Goal: Task Accomplishment & Management: Manage account settings

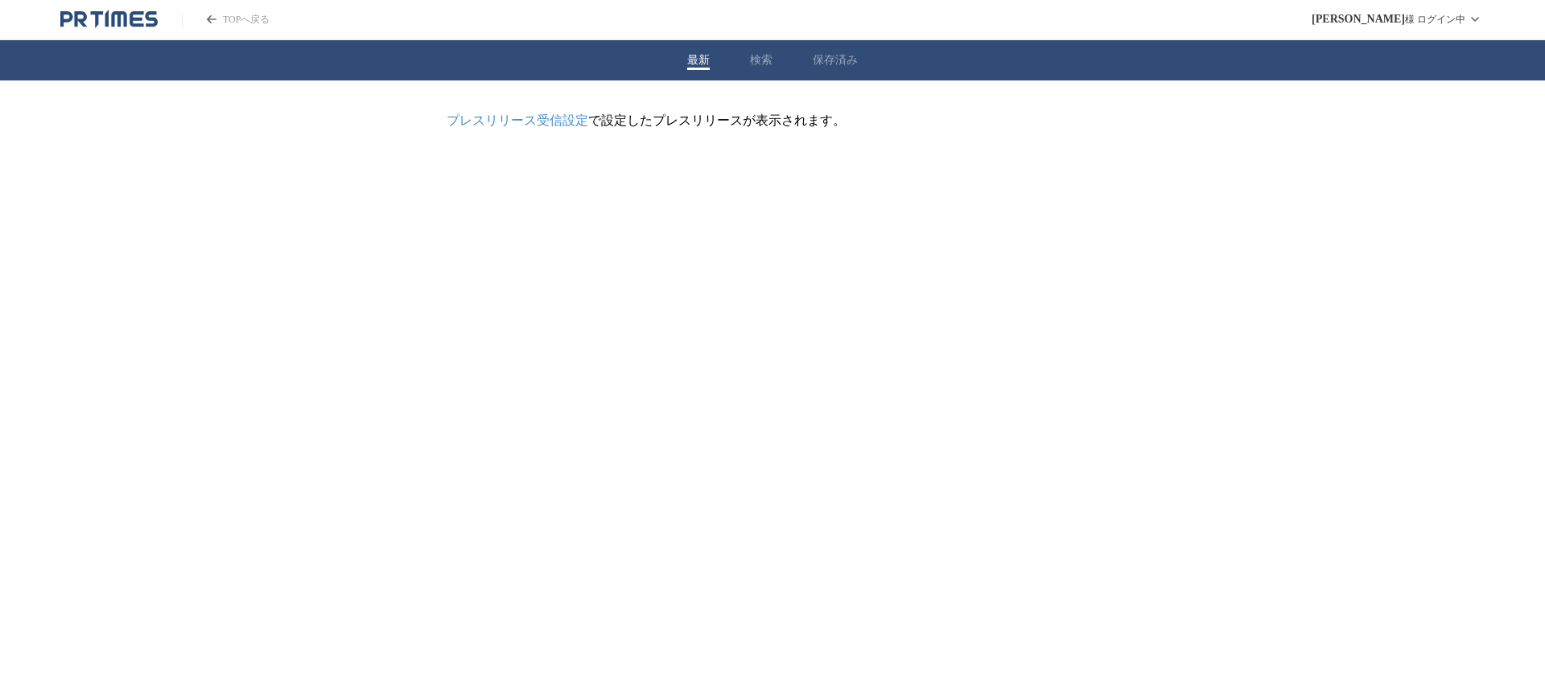
click at [759, 62] on button "検索" at bounding box center [761, 60] width 23 height 14
click at [635, 178] on button "企業情報" at bounding box center [640, 176] width 106 height 35
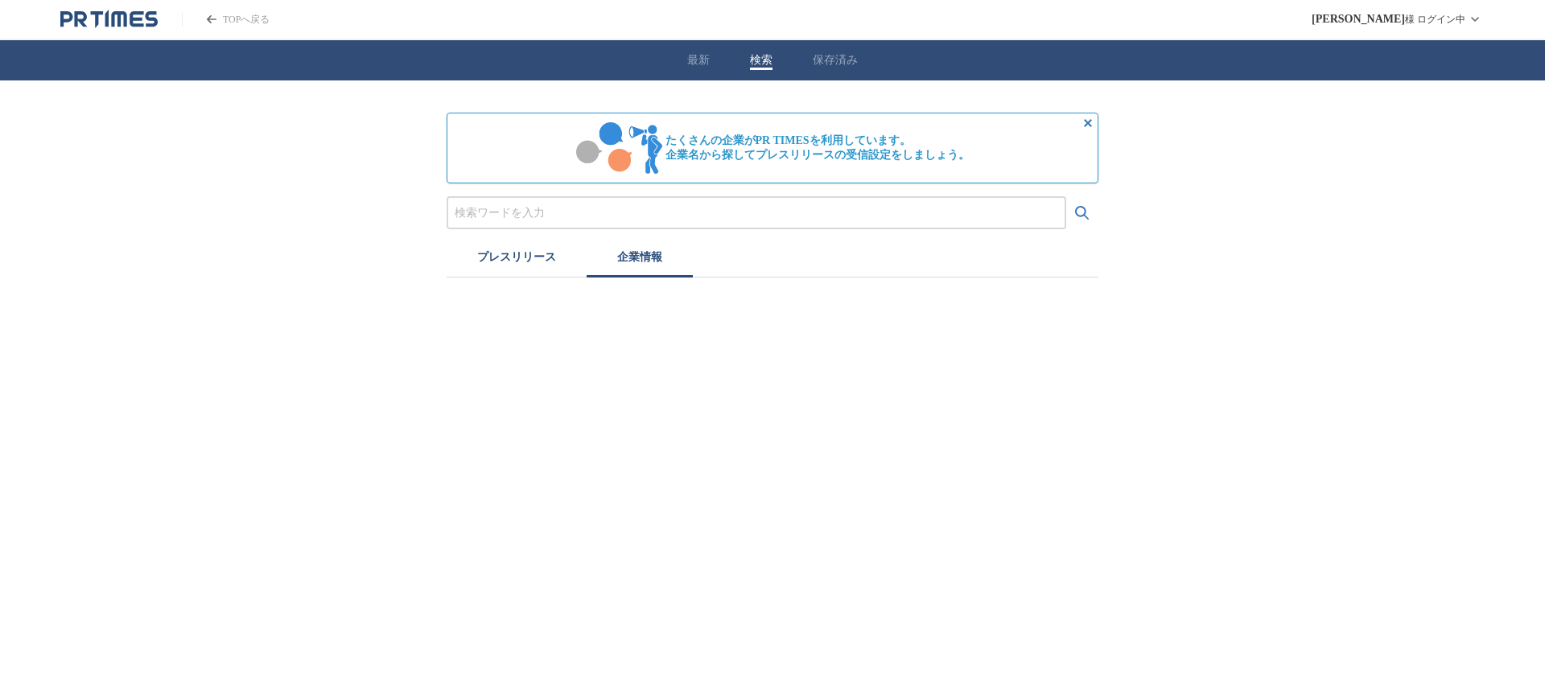
click at [508, 192] on div "たくさんの企業がPR TIMESを利用しています。 企業名から探してプレスリリースの受信設定をしましょう。 プレスリリース 企業情報" at bounding box center [773, 195] width 652 height 165
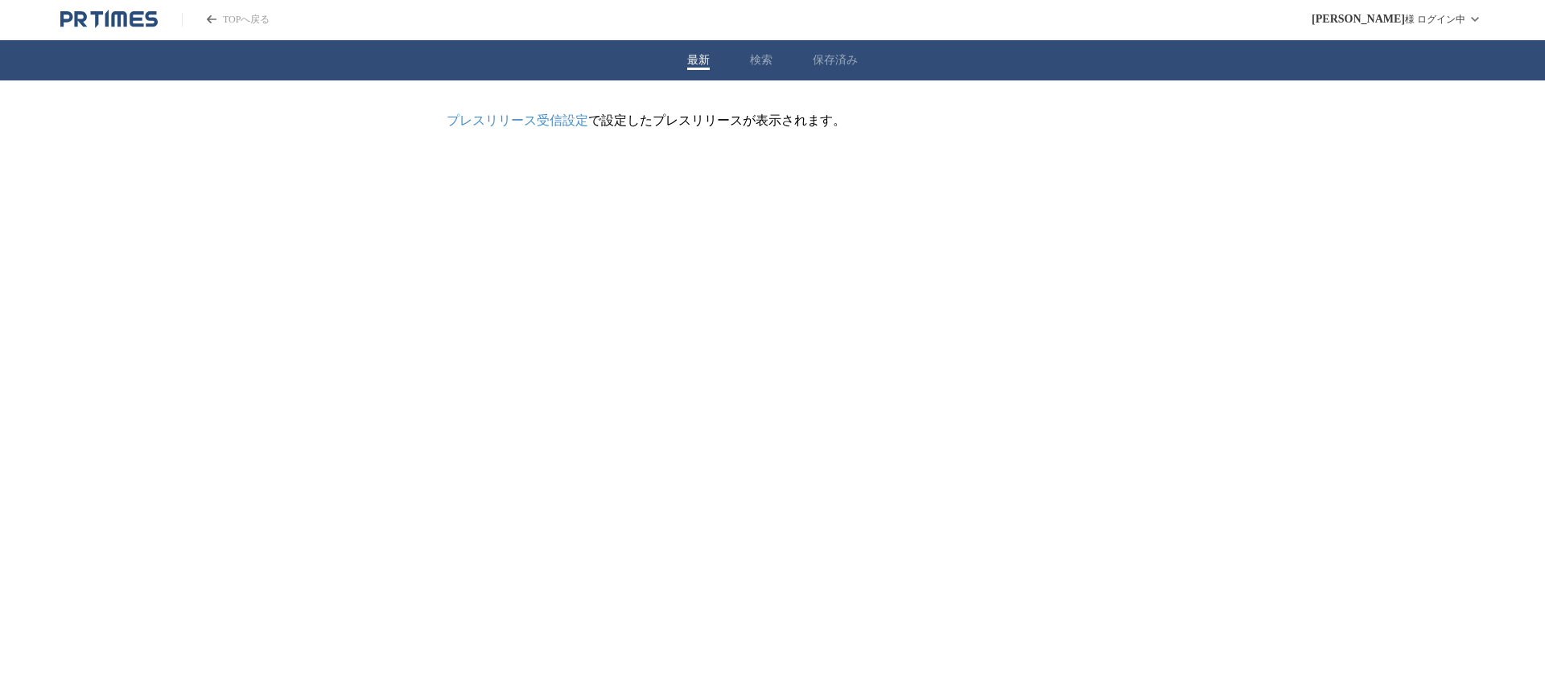
click at [687, 60] on button "最新" at bounding box center [698, 60] width 23 height 14
drag, startPoint x: 748, startPoint y: 60, endPoint x: 780, endPoint y: 55, distance: 32.7
click at [752, 60] on div "最新 検索 保存済み" at bounding box center [772, 60] width 1545 height 40
click at [762, 56] on button "検索" at bounding box center [761, 60] width 23 height 14
click at [121, 19] on icon "PR TIMESのトップページはこちら" at bounding box center [118, 18] width 15 height 15
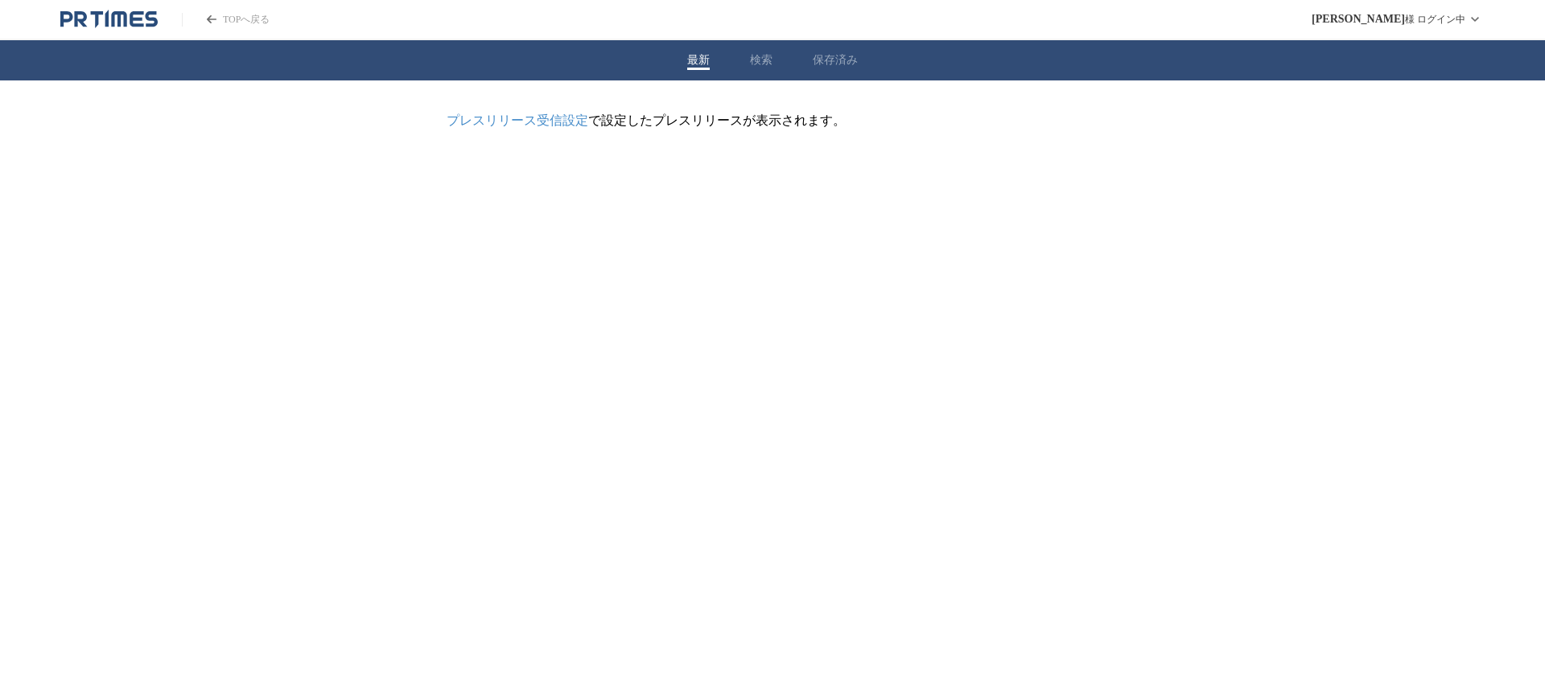
click at [758, 65] on button "検索" at bounding box center [761, 60] width 23 height 14
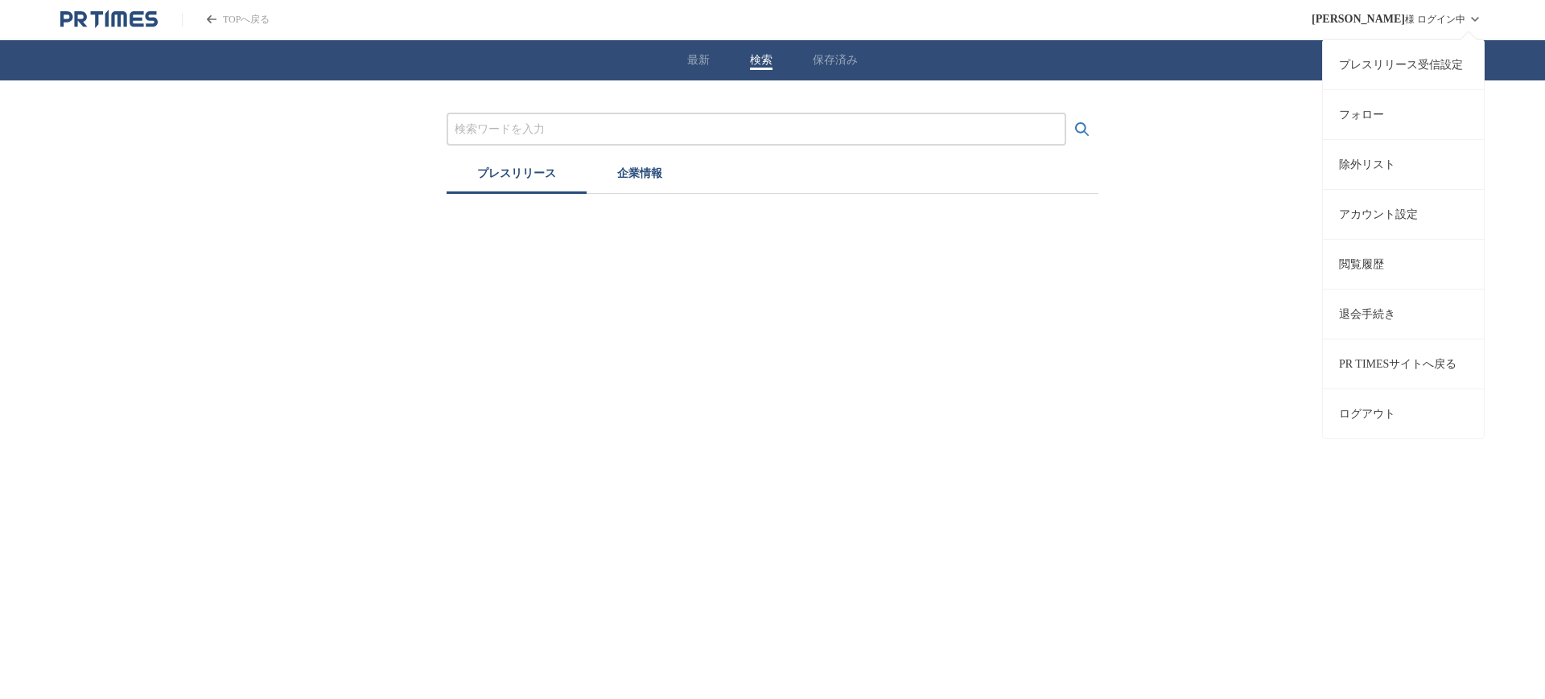
click at [1457, 15] on div "石田 奈々 様 ログイン中 プレスリリース受信設定 フォロー 除外リスト アカウント設定 閲覧履歴 退会手続き PR TIMESサイトへ戻る ログアウト" at bounding box center [1398, 19] width 173 height 39
click at [1388, 402] on button "ログアウト" at bounding box center [1403, 414] width 161 height 50
